Goal: Task Accomplishment & Management: Complete application form

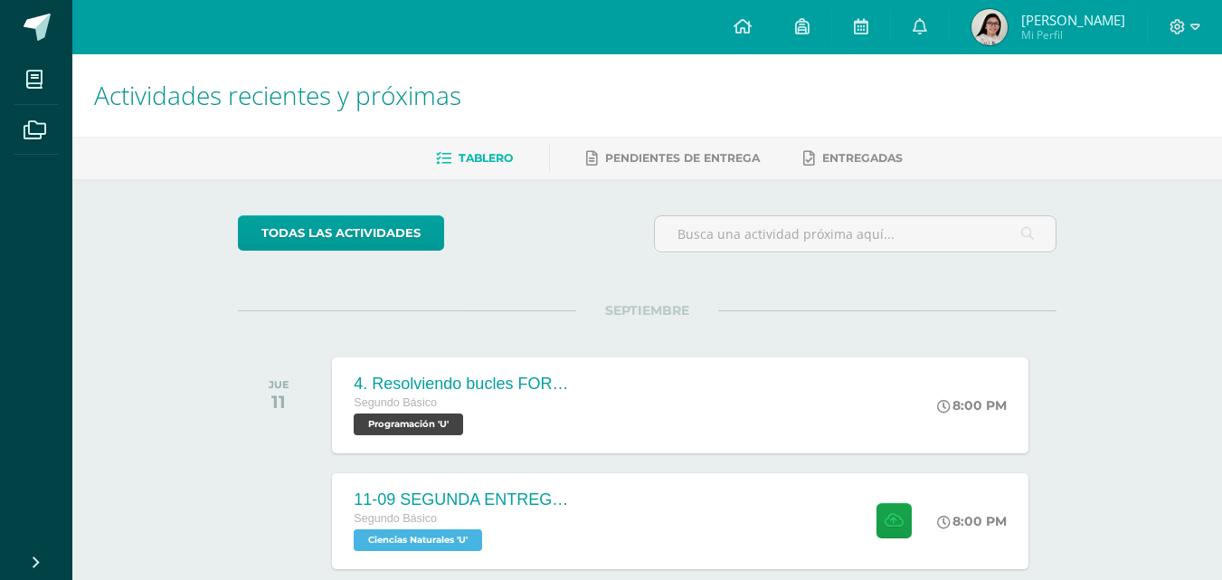
scroll to position [717, 0]
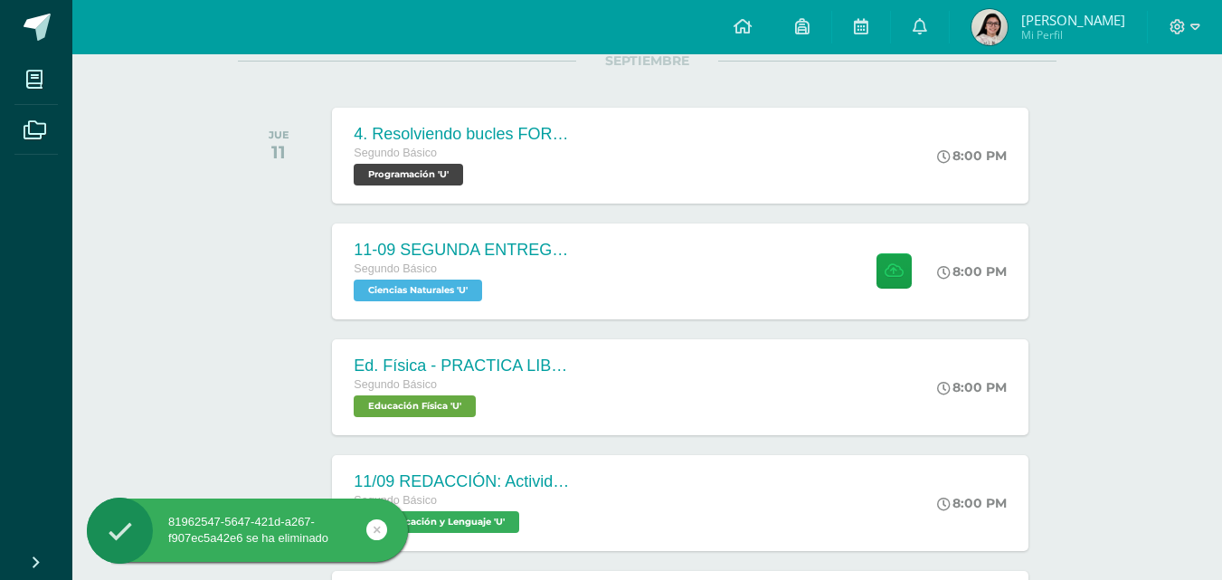
scroll to position [450, 0]
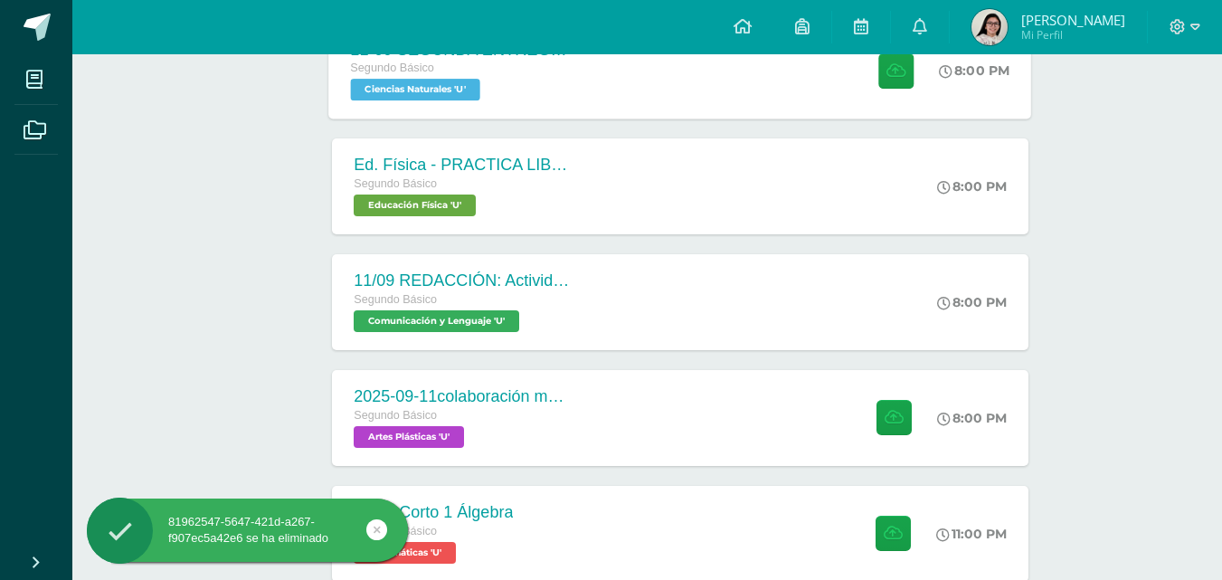
click at [848, 92] on div at bounding box center [892, 70] width 89 height 97
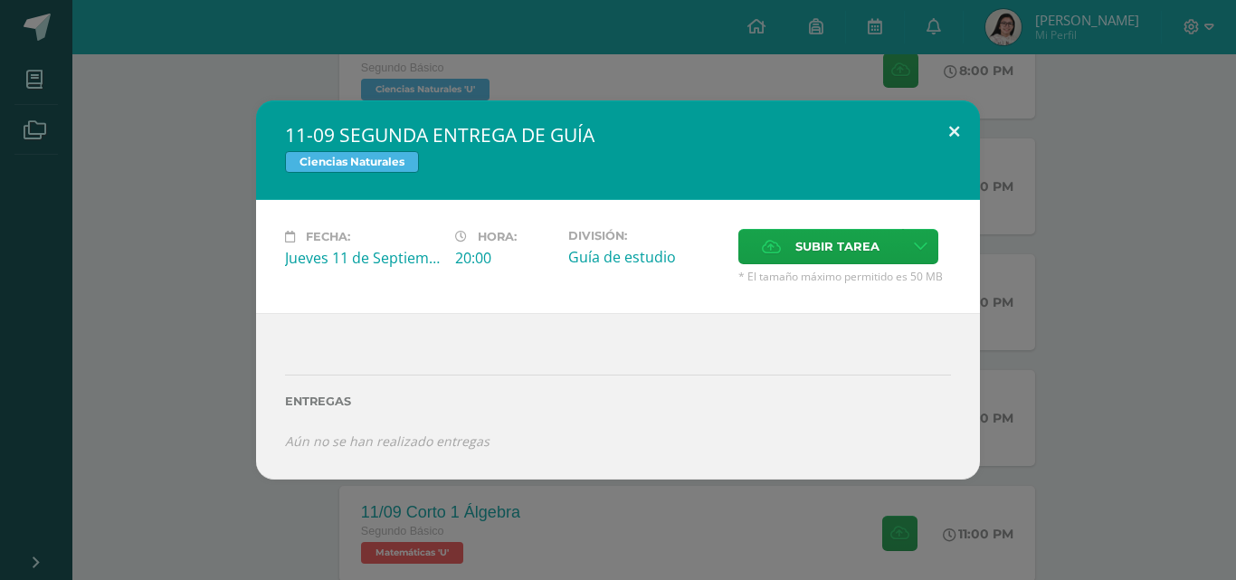
click at [942, 117] on button at bounding box center [954, 131] width 52 height 62
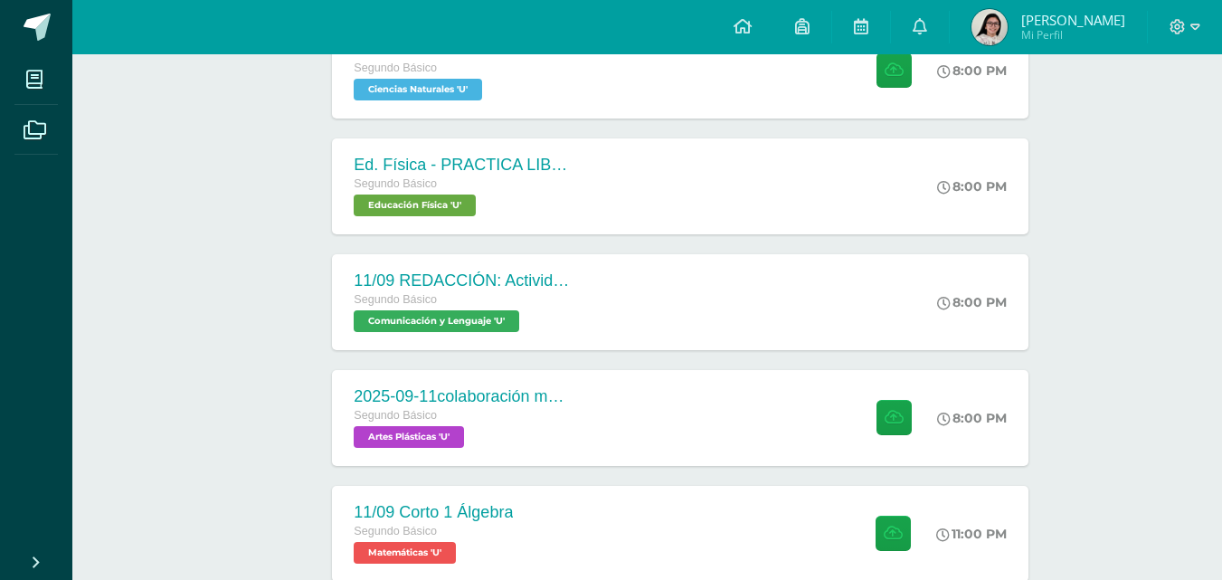
click at [1005, 28] on img at bounding box center [989, 27] width 36 height 36
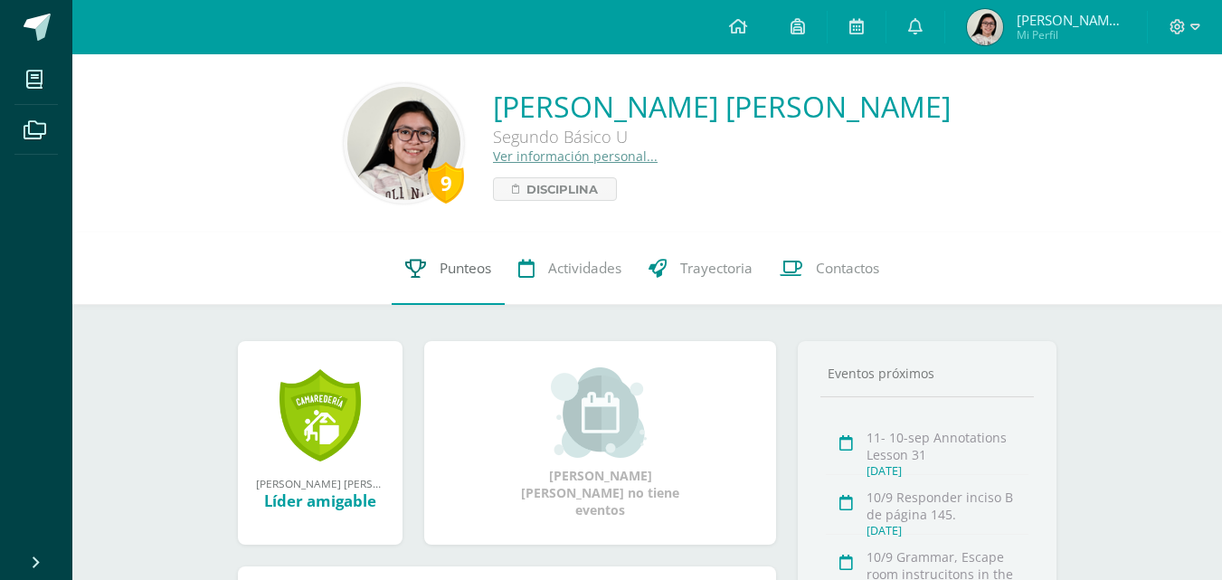
click at [490, 274] on link "Punteos" at bounding box center [448, 268] width 113 height 72
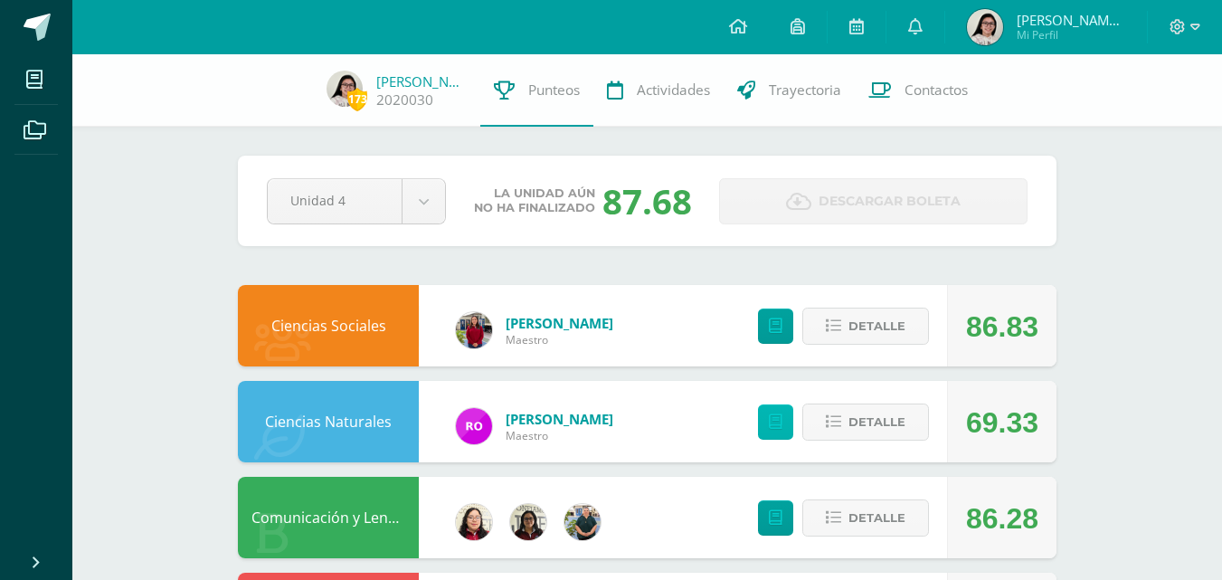
click at [787, 413] on link at bounding box center [775, 421] width 35 height 35
drag, startPoint x: 744, startPoint y: 38, endPoint x: 744, endPoint y: 10, distance: 28.1
click at [744, 38] on link at bounding box center [738, 27] width 62 height 54
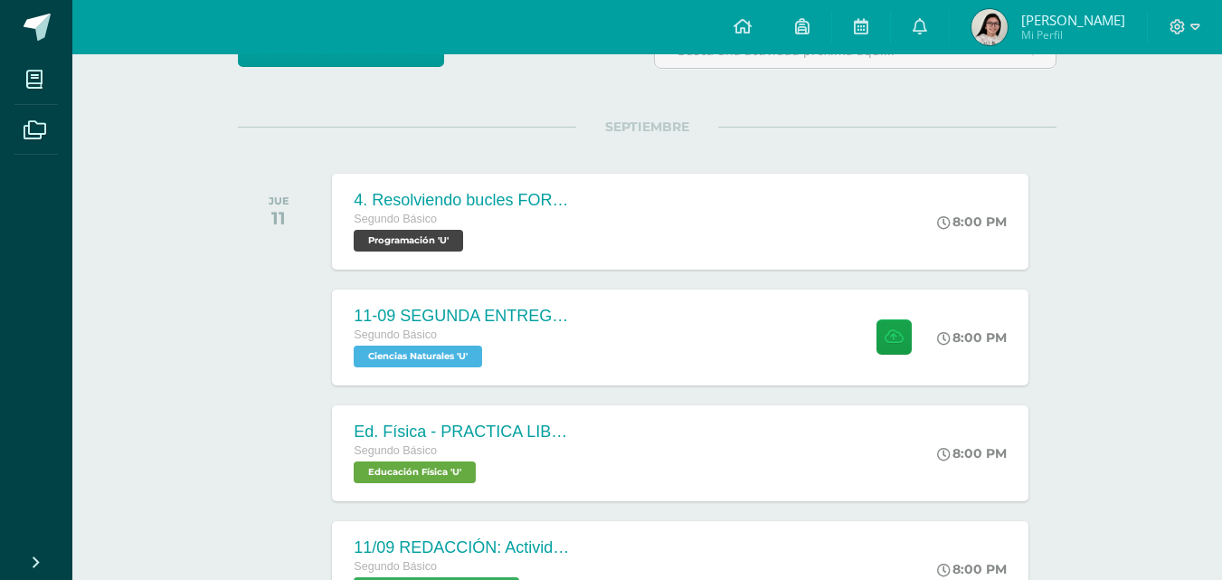
scroll to position [187, 0]
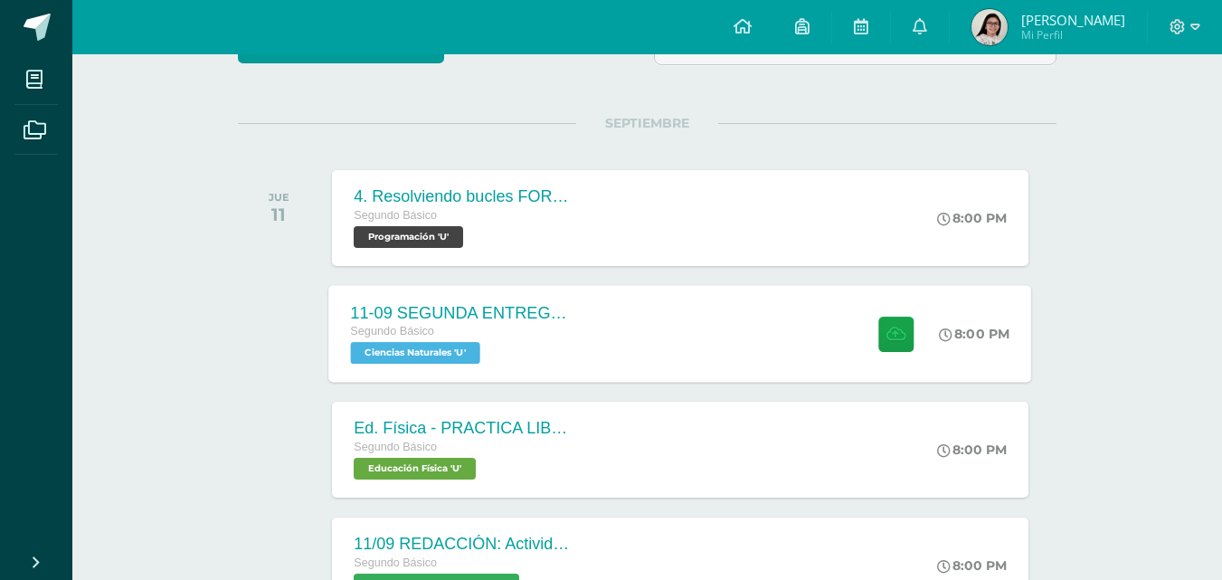
click at [778, 331] on div "11-09 SEGUNDA ENTREGA DE GUÍA Segundo Básico Ciencias Naturales 'U' 8:00 PM 11-…" at bounding box center [680, 333] width 703 height 97
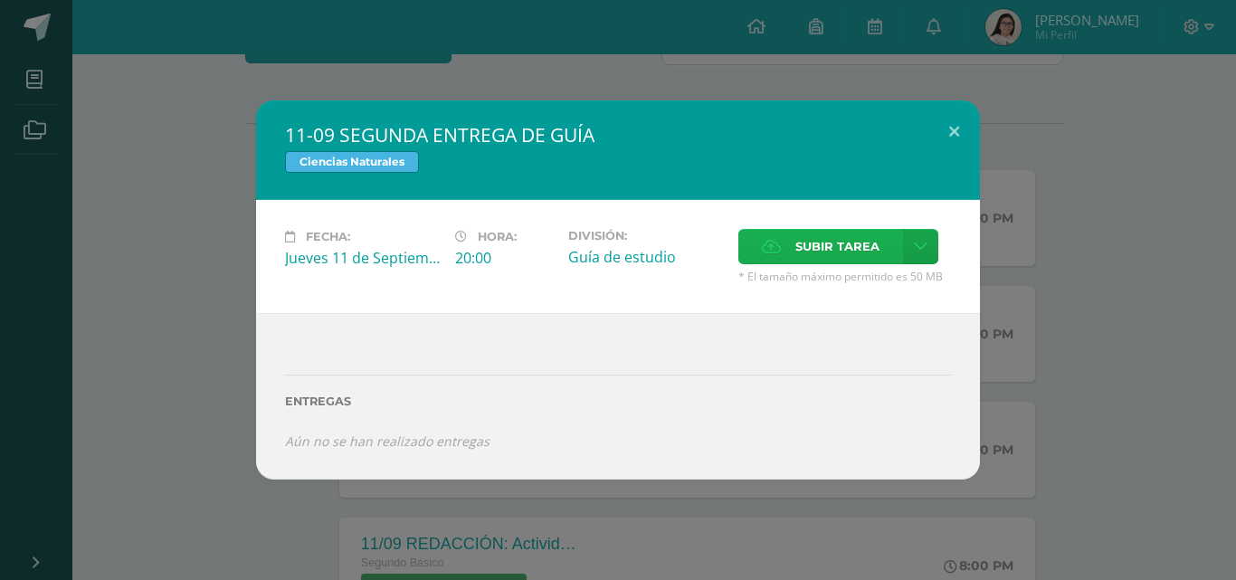
click at [791, 245] on label "Subir tarea" at bounding box center [820, 246] width 165 height 35
click at [0, 0] on input "Subir tarea" at bounding box center [0, 0] width 0 height 0
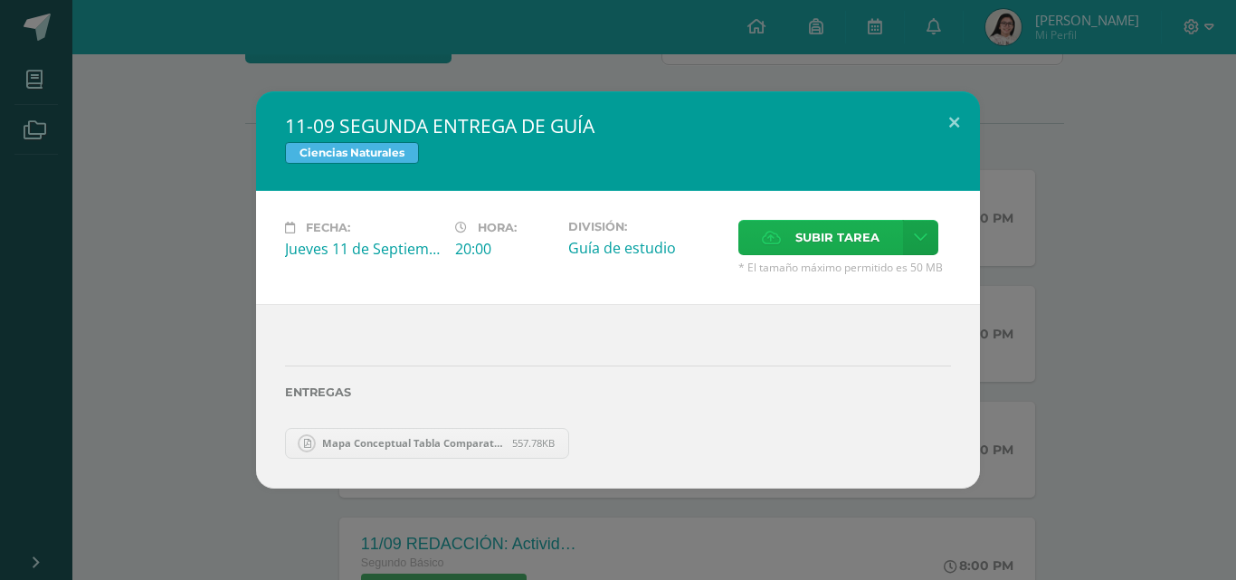
click at [841, 242] on span "Subir tarea" at bounding box center [837, 237] width 84 height 33
click at [0, 0] on input "Subir tarea" at bounding box center [0, 0] width 0 height 0
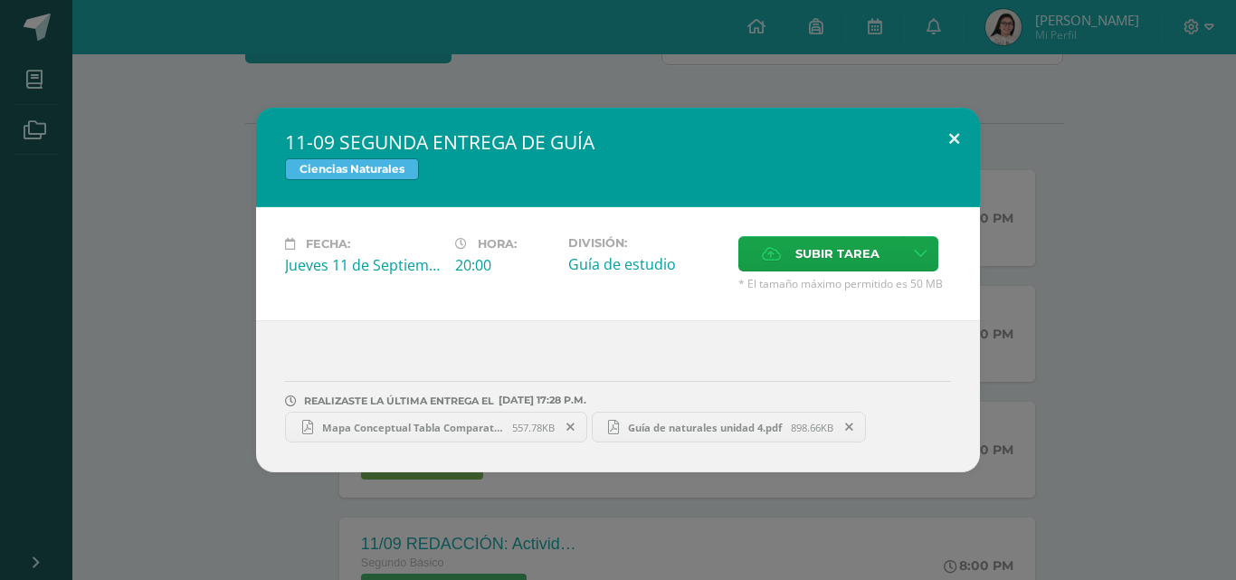
click at [946, 147] on button at bounding box center [954, 139] width 52 height 62
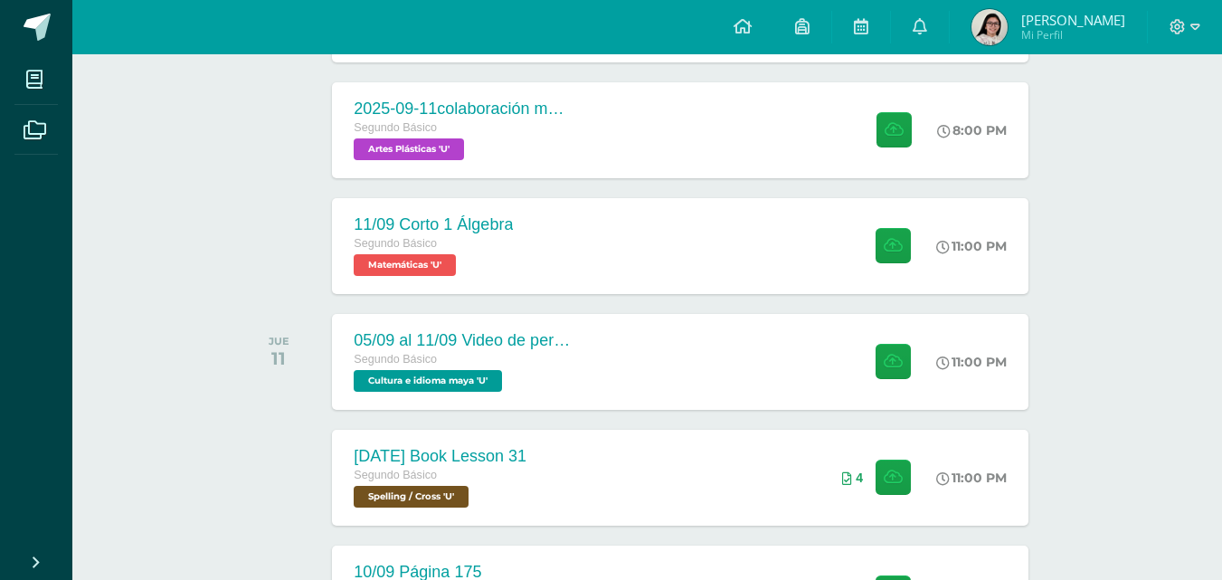
scroll to position [818, 0]
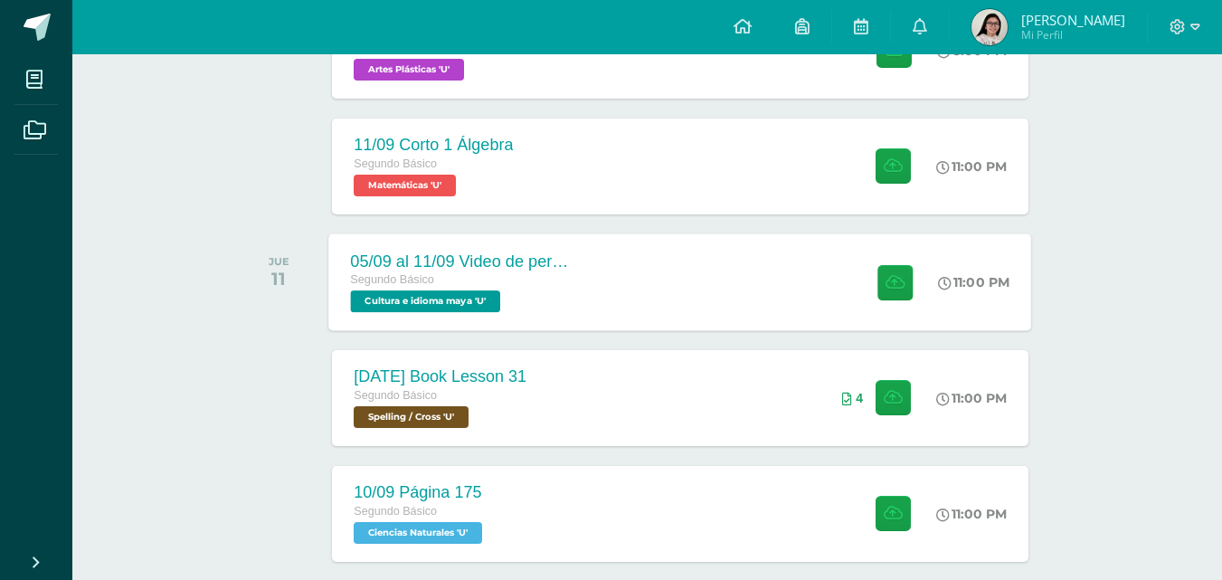
click at [677, 301] on div "05/09 al 11/09 Video de personaje destacado de Guatemala. Segundo Básico Cultur…" at bounding box center [680, 281] width 703 height 97
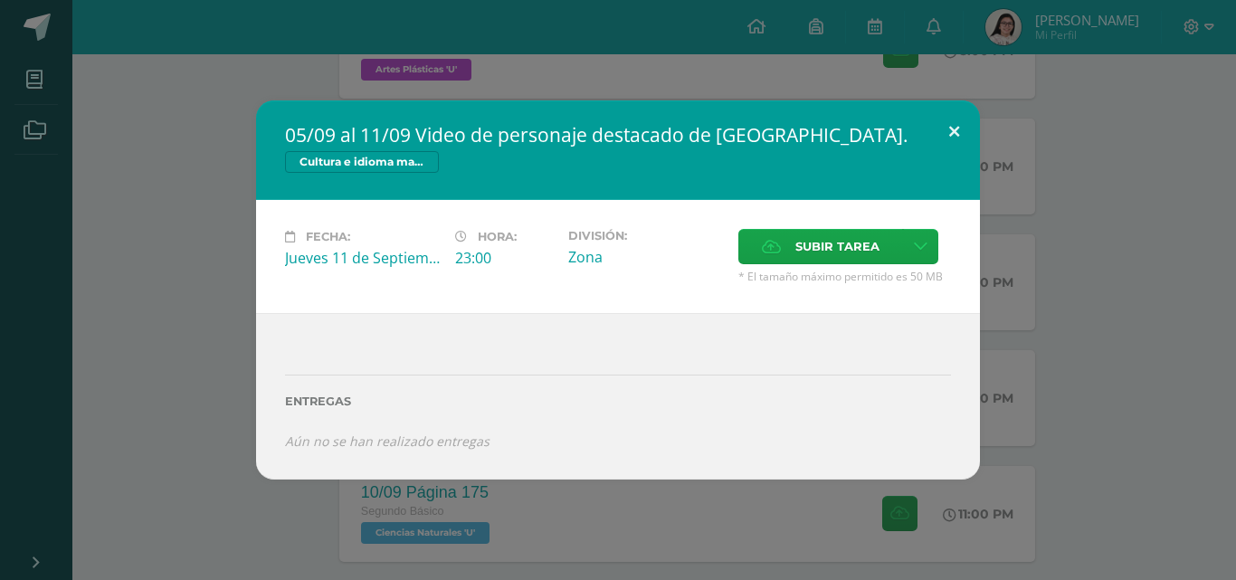
click at [937, 137] on button at bounding box center [954, 131] width 52 height 62
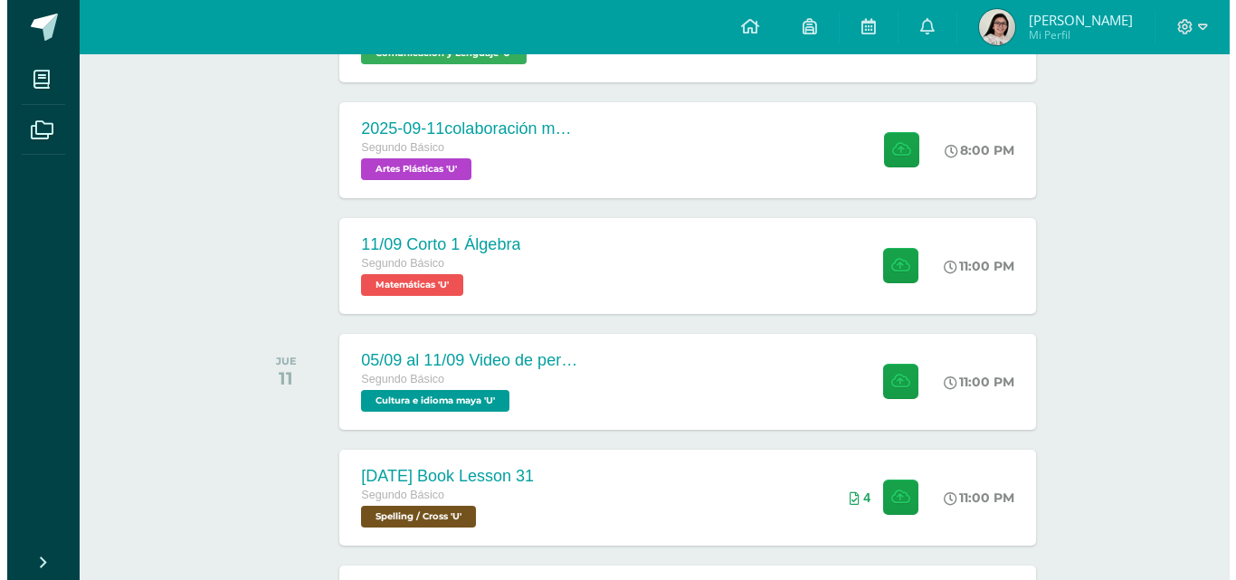
scroll to position [649, 0]
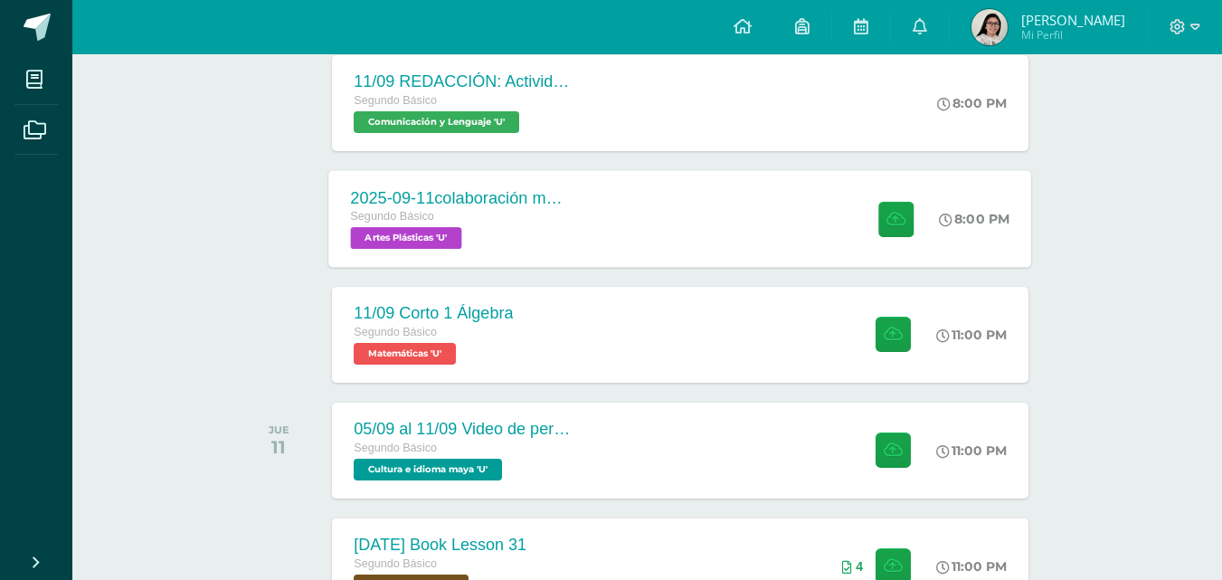
click at [690, 215] on div "2025-09-11colaboración mural día de la independencia Segundo Básico Artes Plást…" at bounding box center [680, 218] width 703 height 97
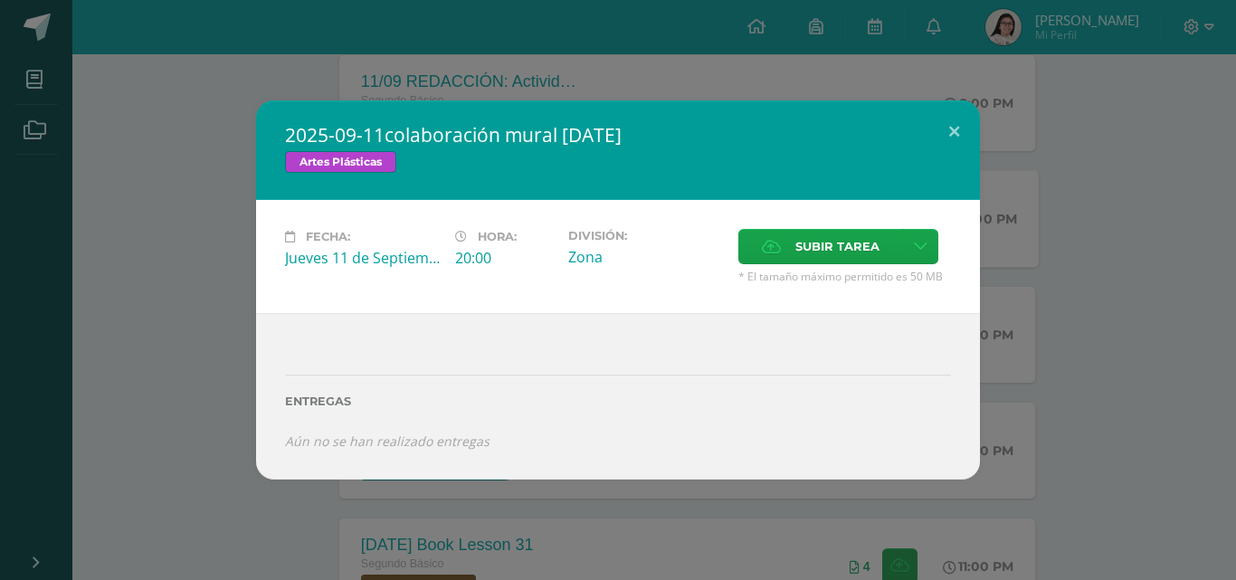
drag, startPoint x: 384, startPoint y: 135, endPoint x: 761, endPoint y: 147, distance: 376.5
click at [761, 147] on h2 "2025-09-11colaboración mural [DATE]" at bounding box center [618, 134] width 666 height 25
